Goal: Transaction & Acquisition: Obtain resource

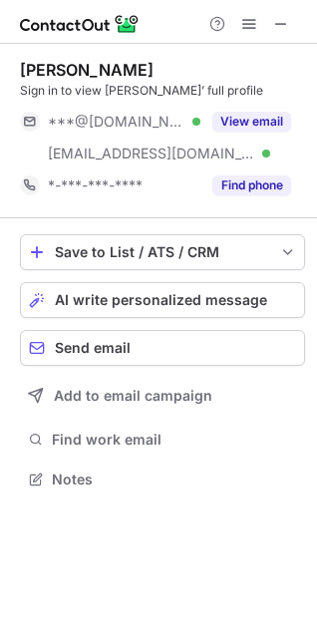
scroll to position [466, 317]
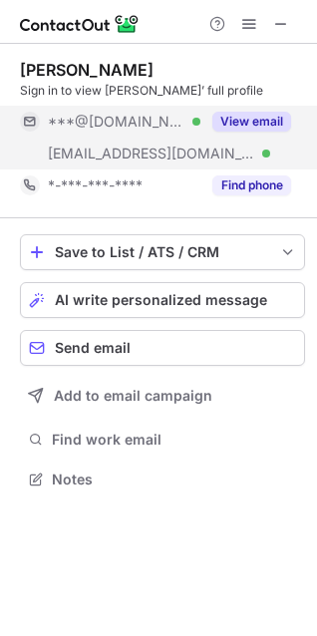
click at [282, 121] on button "View email" at bounding box center [251, 122] width 79 height 20
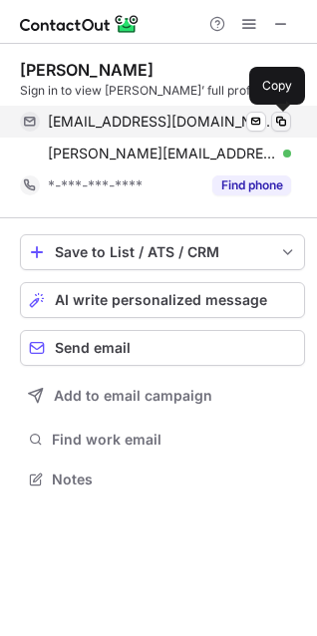
click at [281, 122] on span at bounding box center [281, 122] width 16 height 16
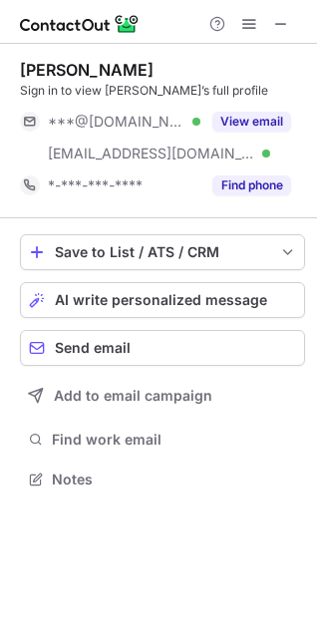
scroll to position [466, 317]
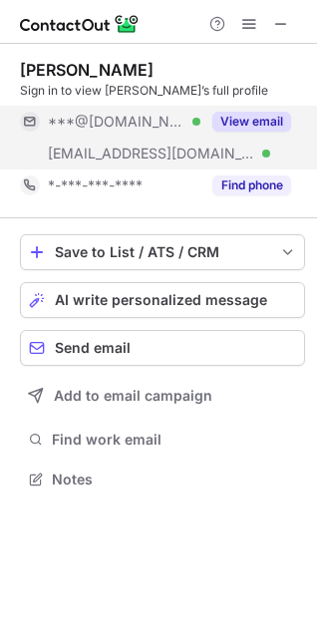
click at [250, 126] on button "View email" at bounding box center [251, 122] width 79 height 20
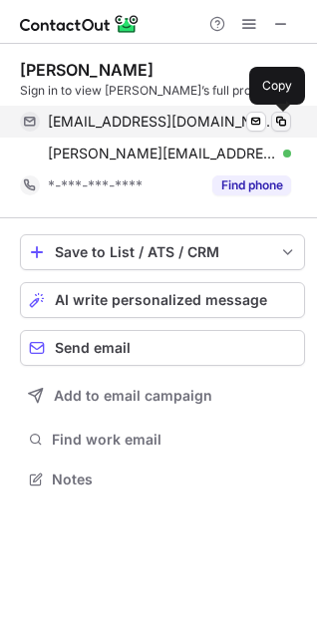
click at [285, 119] on span at bounding box center [281, 122] width 16 height 16
